Goal: Find specific page/section: Find specific page/section

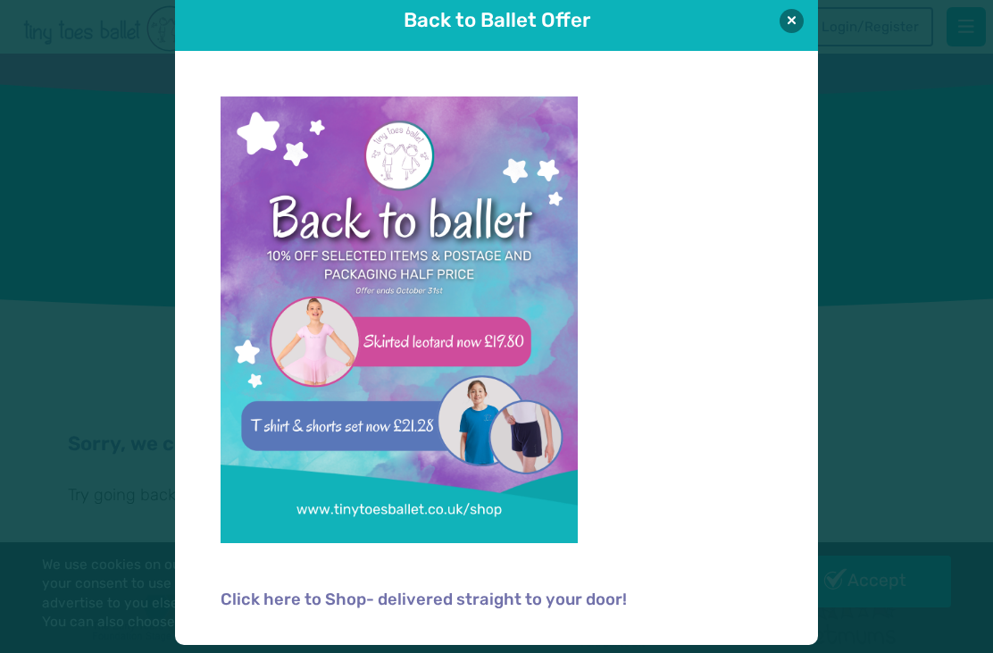
scroll to position [26, 0]
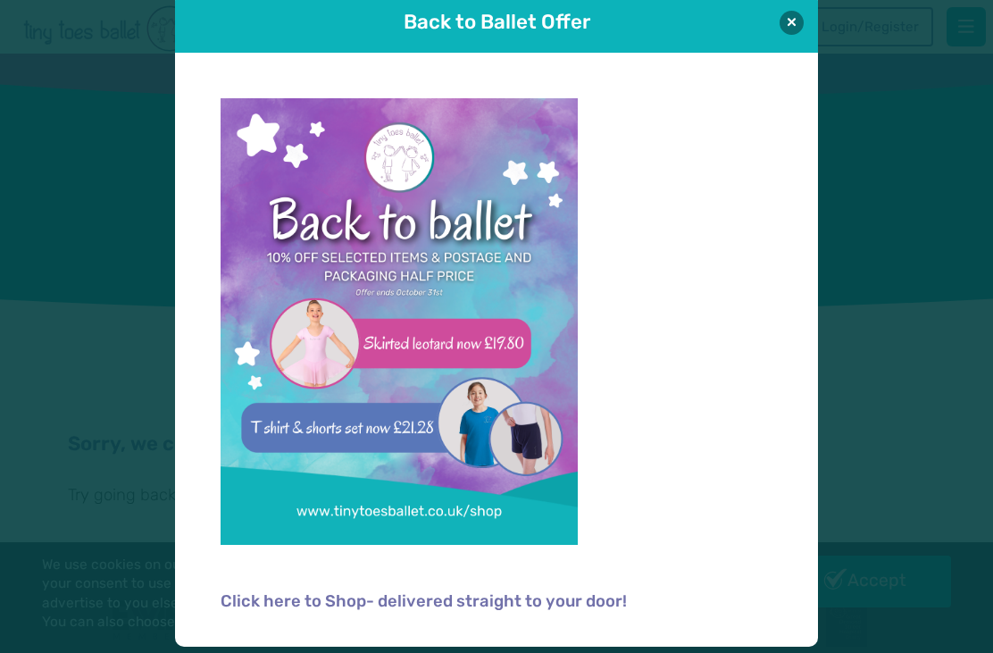
click at [804, 25] on button at bounding box center [792, 23] width 24 height 24
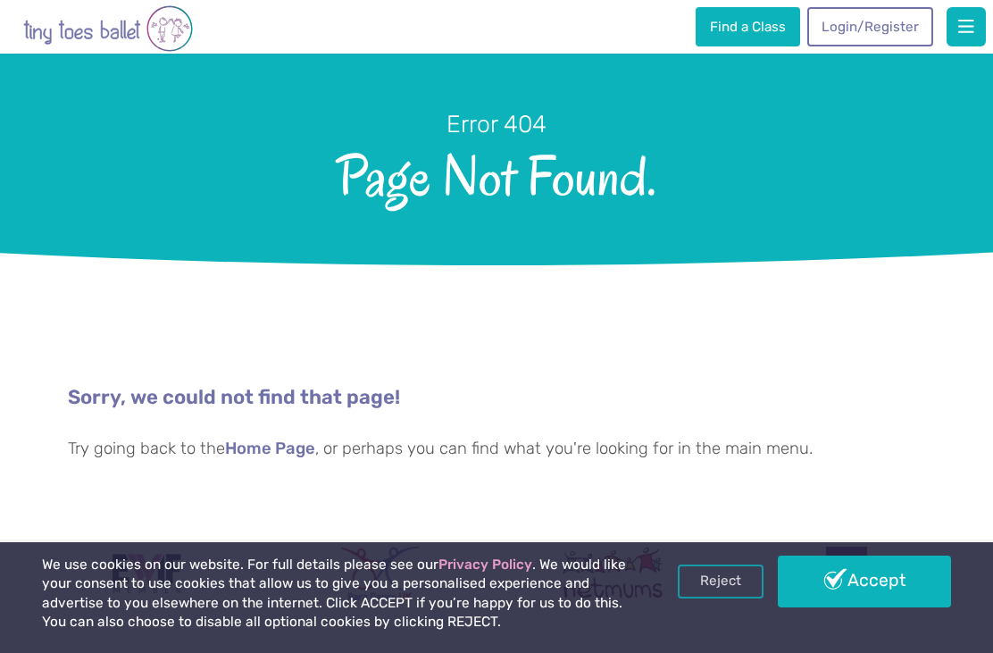
scroll to position [47, 0]
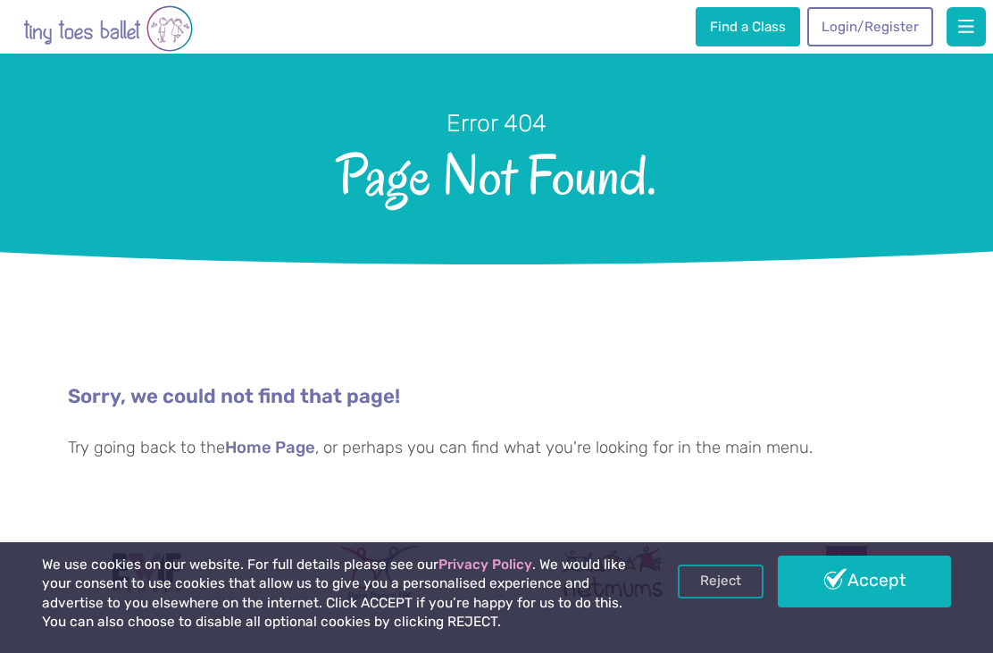
click at [985, 26] on button "button" at bounding box center [966, 26] width 39 height 39
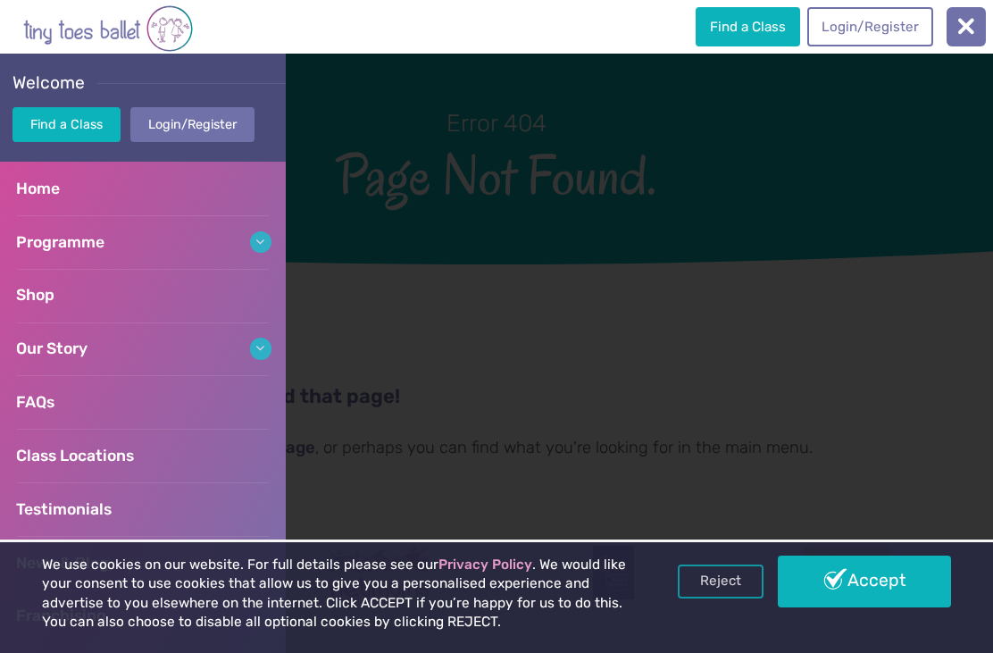
click at [93, 131] on link "Find a Class" at bounding box center [67, 124] width 108 height 35
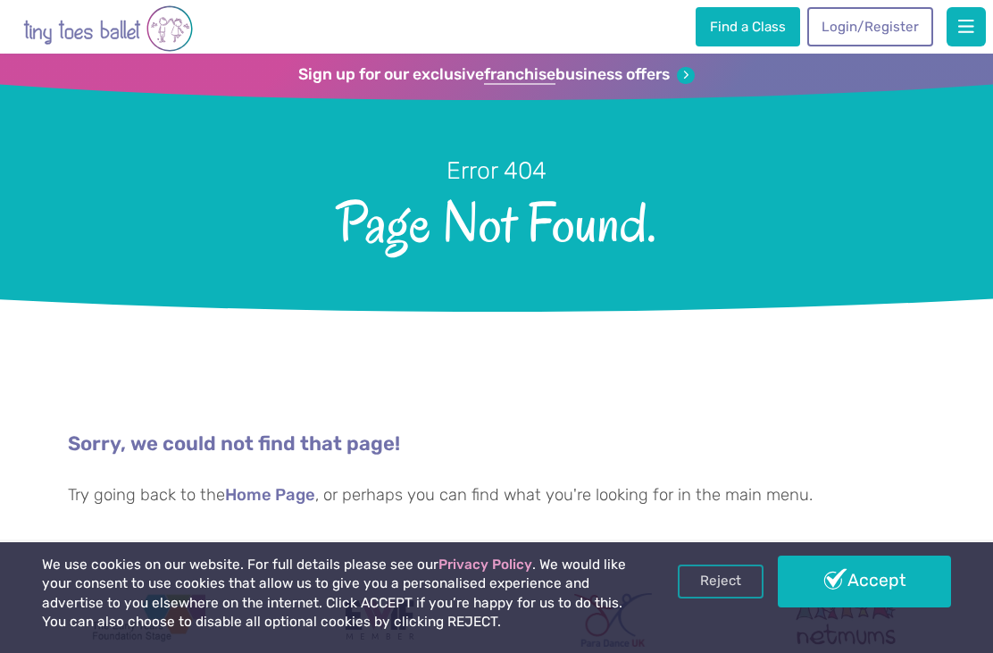
scroll to position [47, 0]
